Goal: Task Accomplishment & Management: Complete application form

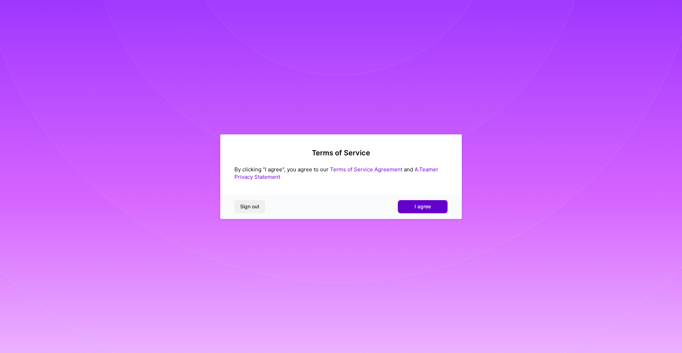
click at [410, 209] on button "I agree" at bounding box center [423, 206] width 50 height 13
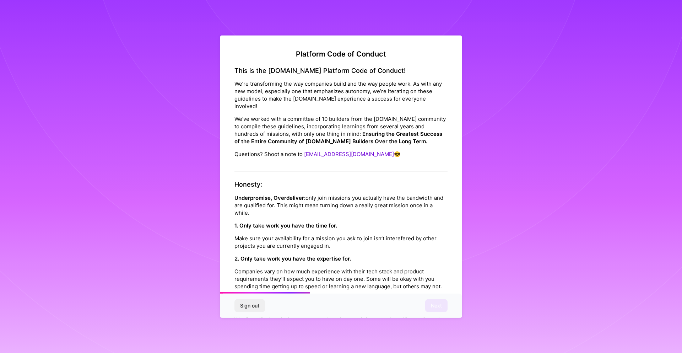
scroll to position [741, 0]
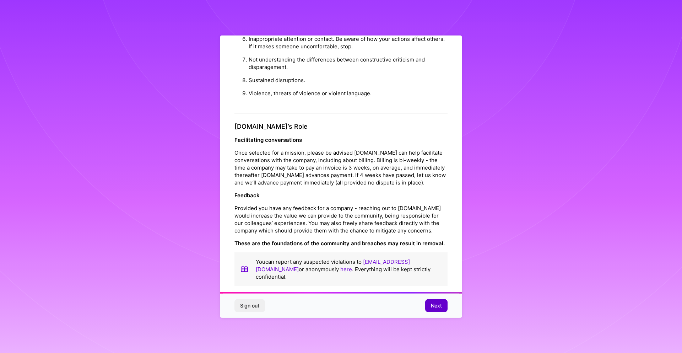
click at [439, 303] on span "Next" at bounding box center [436, 305] width 11 height 7
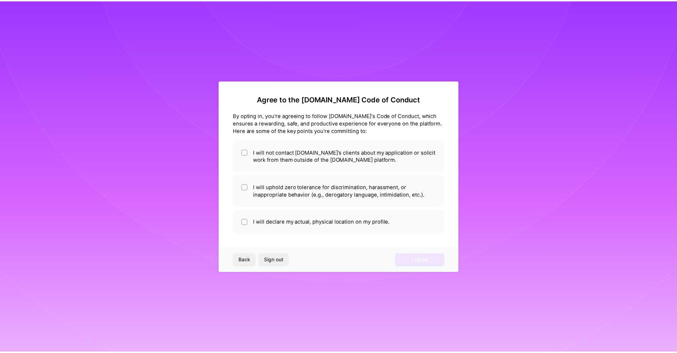
scroll to position [0, 0]
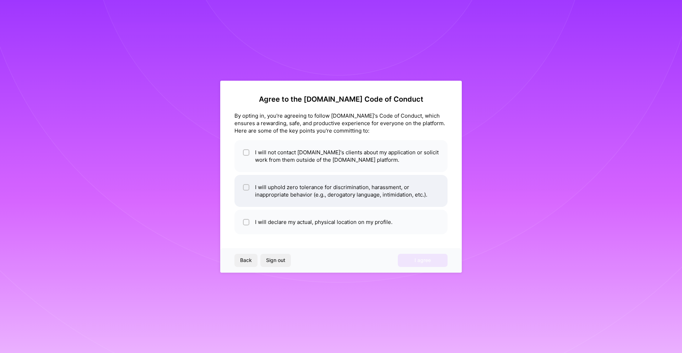
click at [297, 196] on li "I will uphold zero tolerance for discrimination, harassment, or inappropriate b…" at bounding box center [341, 191] width 213 height 32
checkbox input "true"
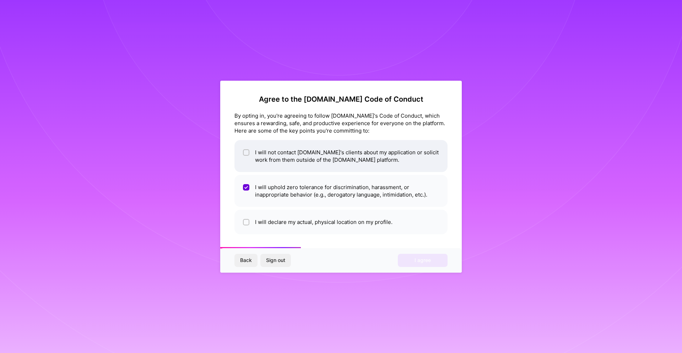
click at [293, 166] on li "I will not contact [DOMAIN_NAME]'s clients about my application or solicit work…" at bounding box center [341, 156] width 213 height 32
checkbox input "true"
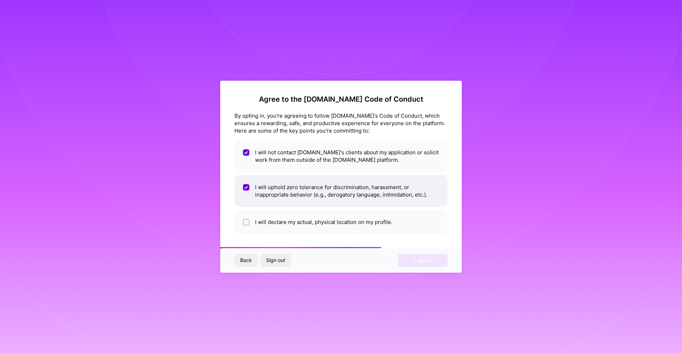
click at [289, 206] on li "I will uphold zero tolerance for discrimination, harassment, or inappropriate b…" at bounding box center [341, 191] width 213 height 32
checkbox input "true"
click at [285, 221] on li "I will declare my actual, physical location on my profile." at bounding box center [341, 222] width 213 height 25
checkbox input "true"
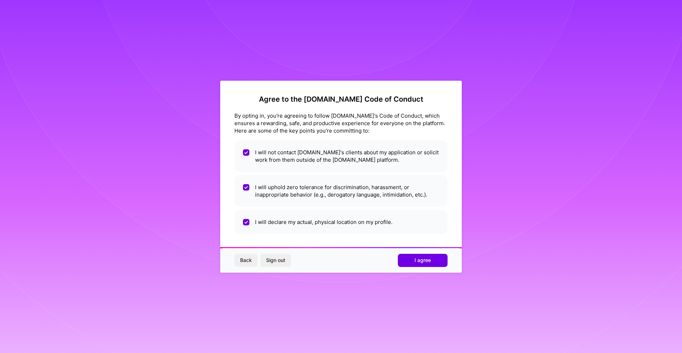
click at [412, 250] on div "Back Sign out I agree" at bounding box center [341, 260] width 242 height 24
click at [415, 256] on button "I agree" at bounding box center [423, 260] width 50 height 13
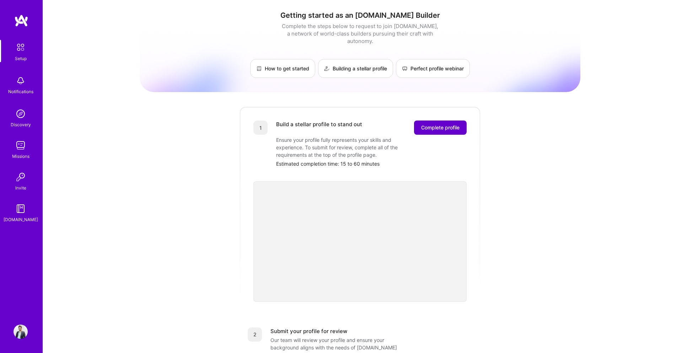
click at [428, 124] on span "Complete profile" at bounding box center [440, 127] width 38 height 7
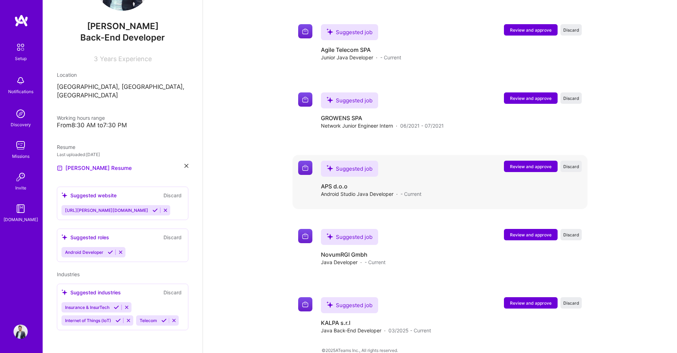
scroll to position [672, 0]
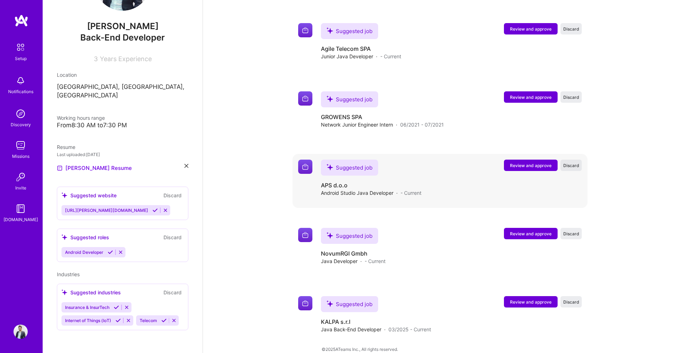
click at [566, 162] on span "Discard" at bounding box center [571, 165] width 16 height 6
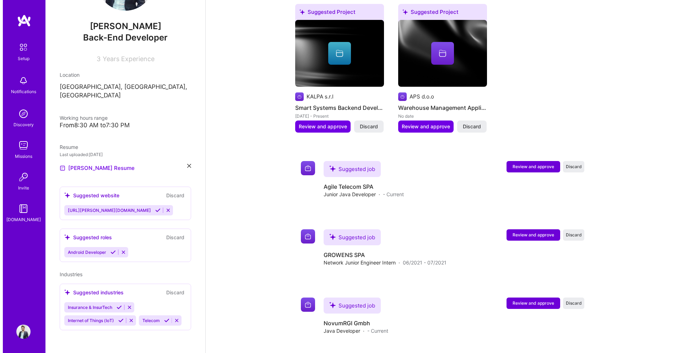
scroll to position [576, 0]
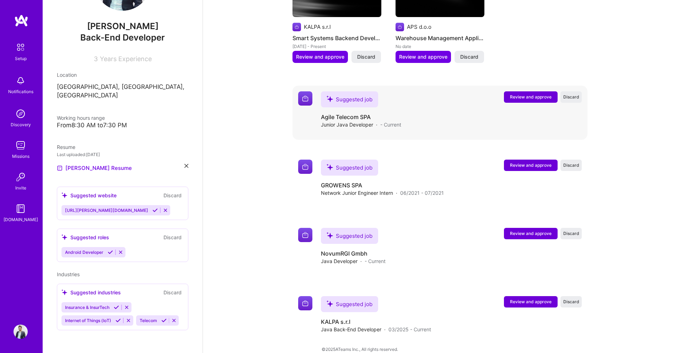
click at [543, 94] on span "Review and approve" at bounding box center [531, 97] width 42 height 6
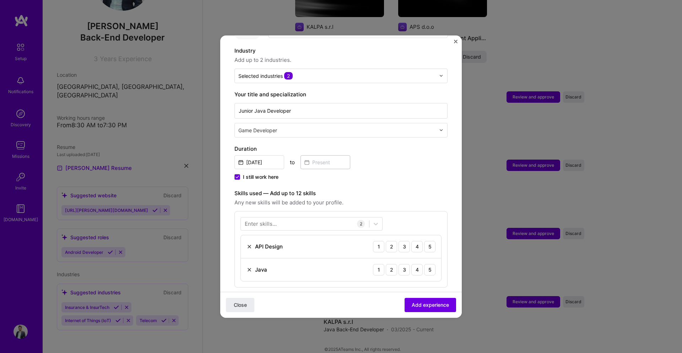
scroll to position [103, 0]
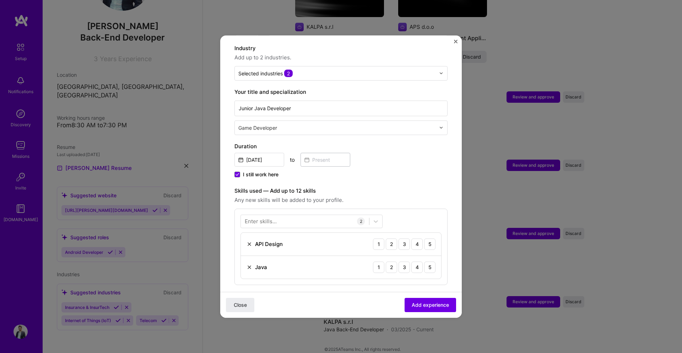
click at [258, 171] on span "I still work here" at bounding box center [261, 174] width 36 height 7
click at [0, 0] on input "I still work here" at bounding box center [0, 0] width 0 height 0
click at [256, 154] on input "[DATE]" at bounding box center [260, 159] width 50 height 14
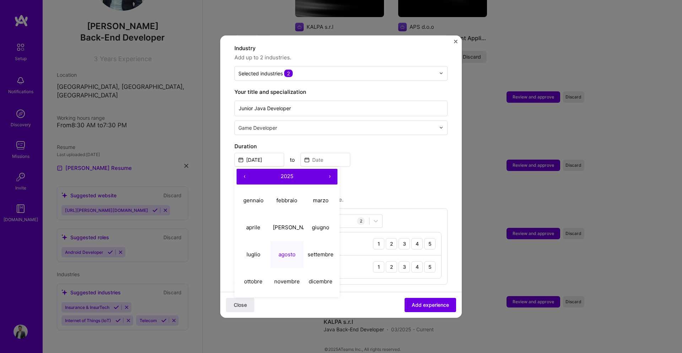
click at [244, 170] on button "‹" at bounding box center [245, 176] width 16 height 16
click at [317, 252] on button "settembre" at bounding box center [321, 254] width 34 height 27
type input "[DATE]"
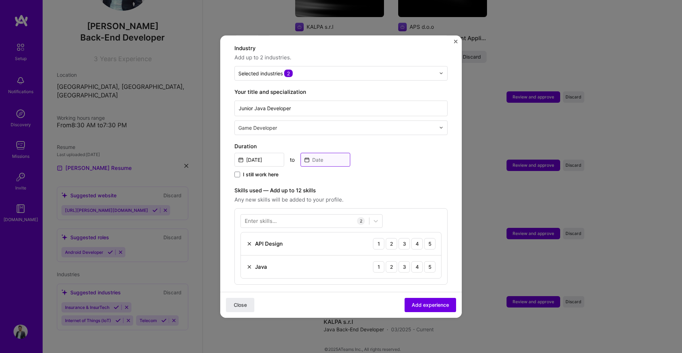
click at [330, 158] on input at bounding box center [326, 159] width 50 height 14
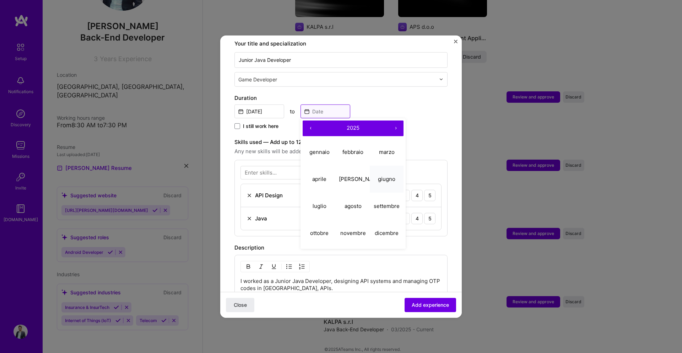
scroll to position [154, 0]
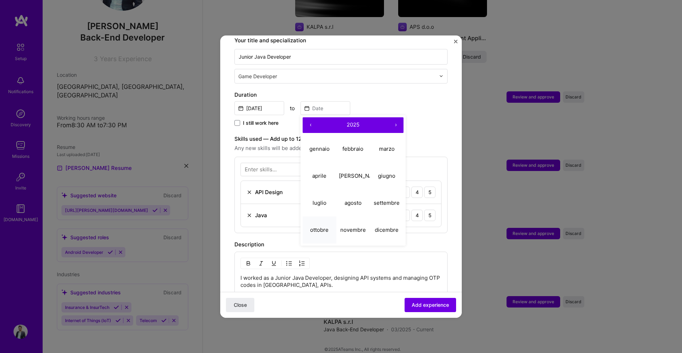
click at [321, 226] on abbr "ottobre" at bounding box center [319, 229] width 18 height 7
type input "[DATE]"
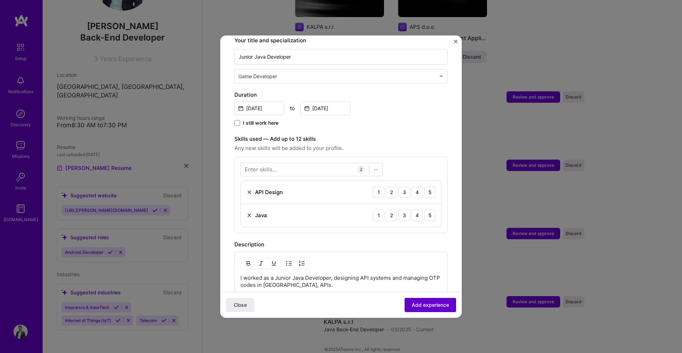
click at [417, 310] on button "Add experience" at bounding box center [431, 305] width 52 height 14
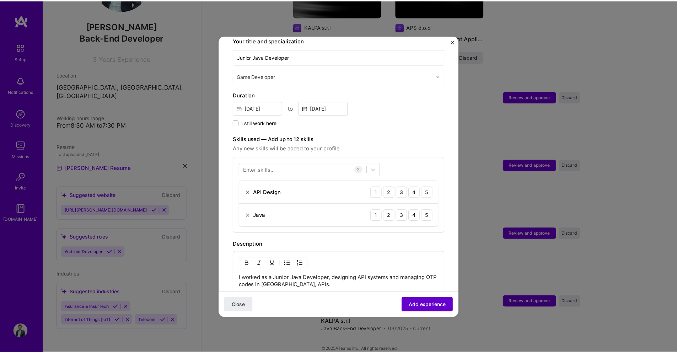
scroll to position [71, 0]
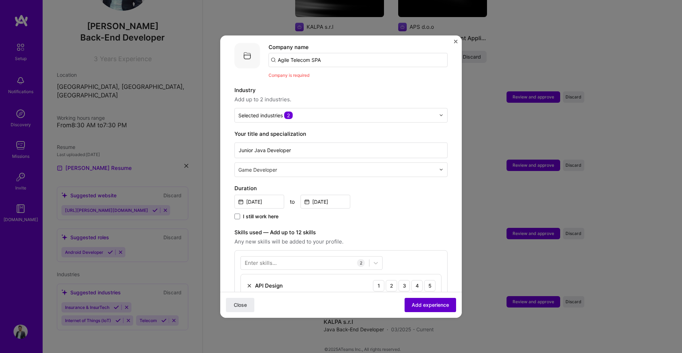
click at [422, 306] on span "Add experience" at bounding box center [430, 304] width 37 height 7
click at [455, 43] on img "Close" at bounding box center [456, 41] width 4 height 4
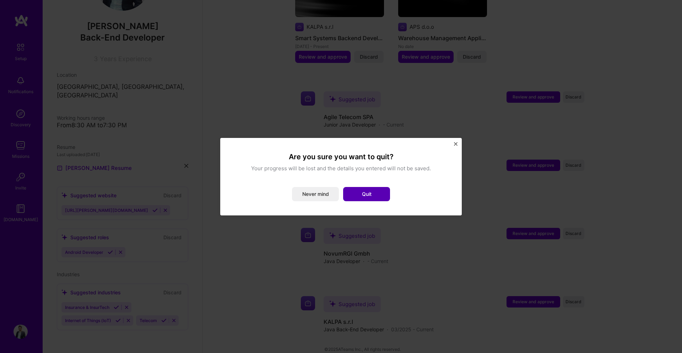
click at [348, 194] on button "Quit" at bounding box center [366, 194] width 47 height 14
